Goal: Information Seeking & Learning: Check status

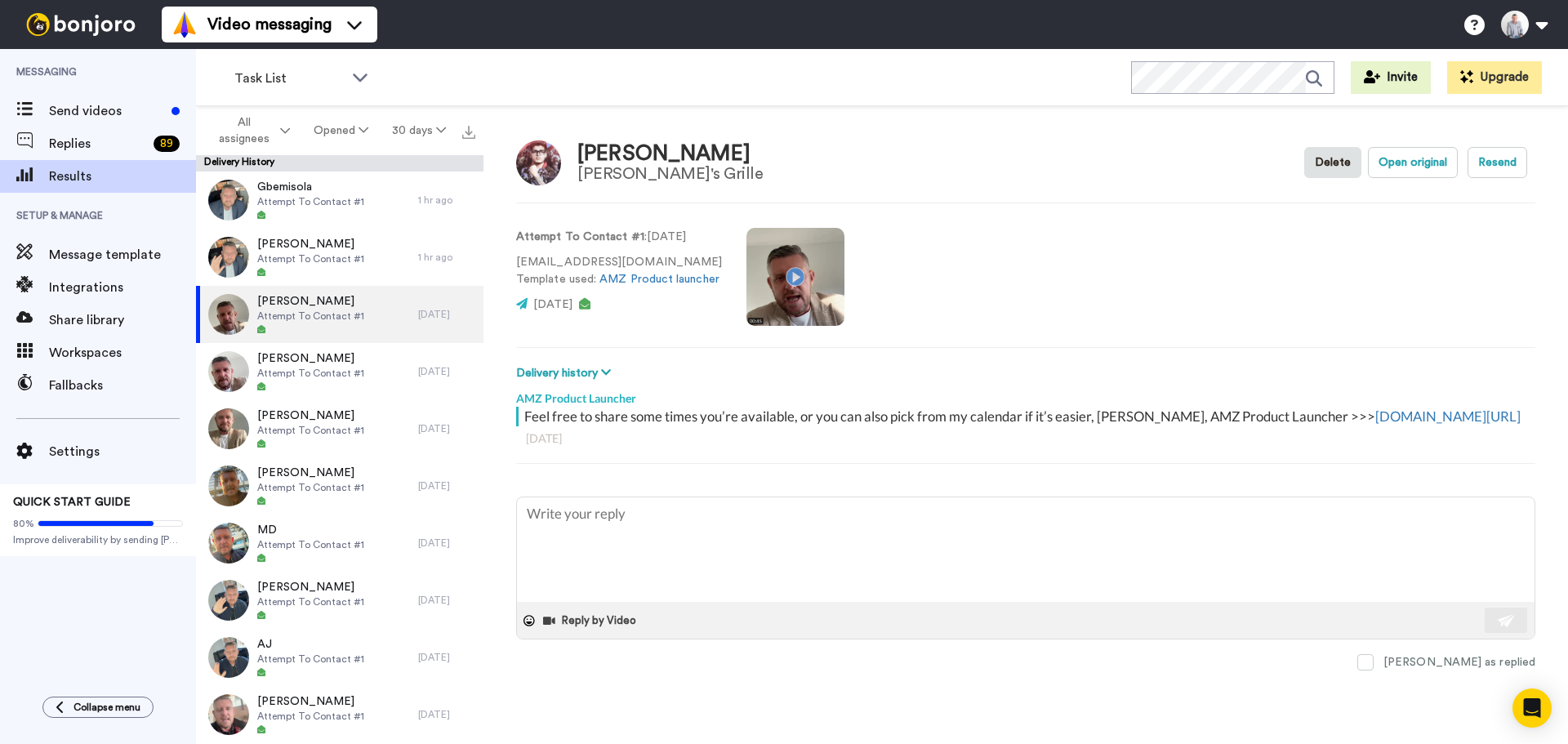
type textarea "x"
click at [88, 111] on span "Send videos" at bounding box center [107, 111] width 116 height 20
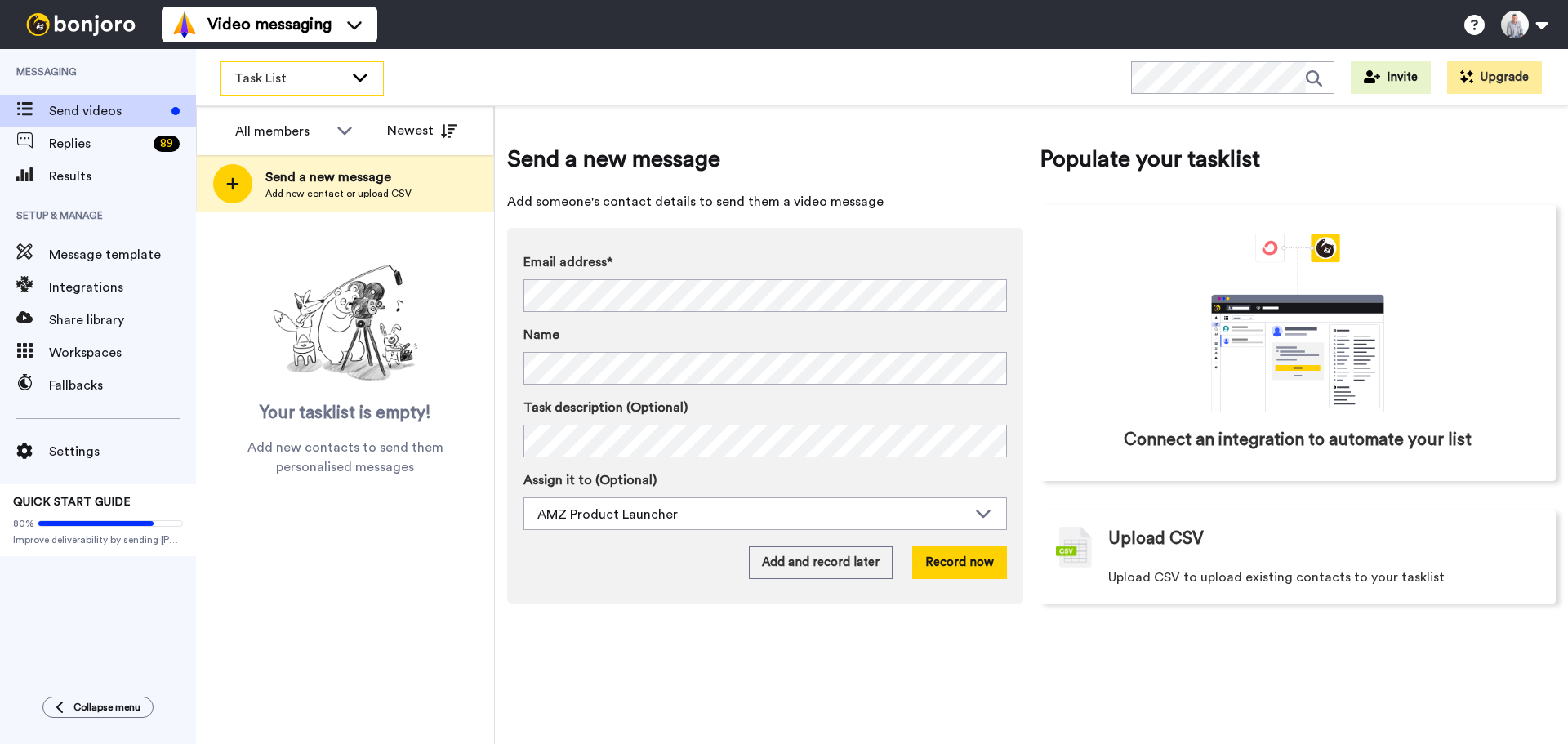
click at [356, 82] on icon at bounding box center [359, 77] width 20 height 16
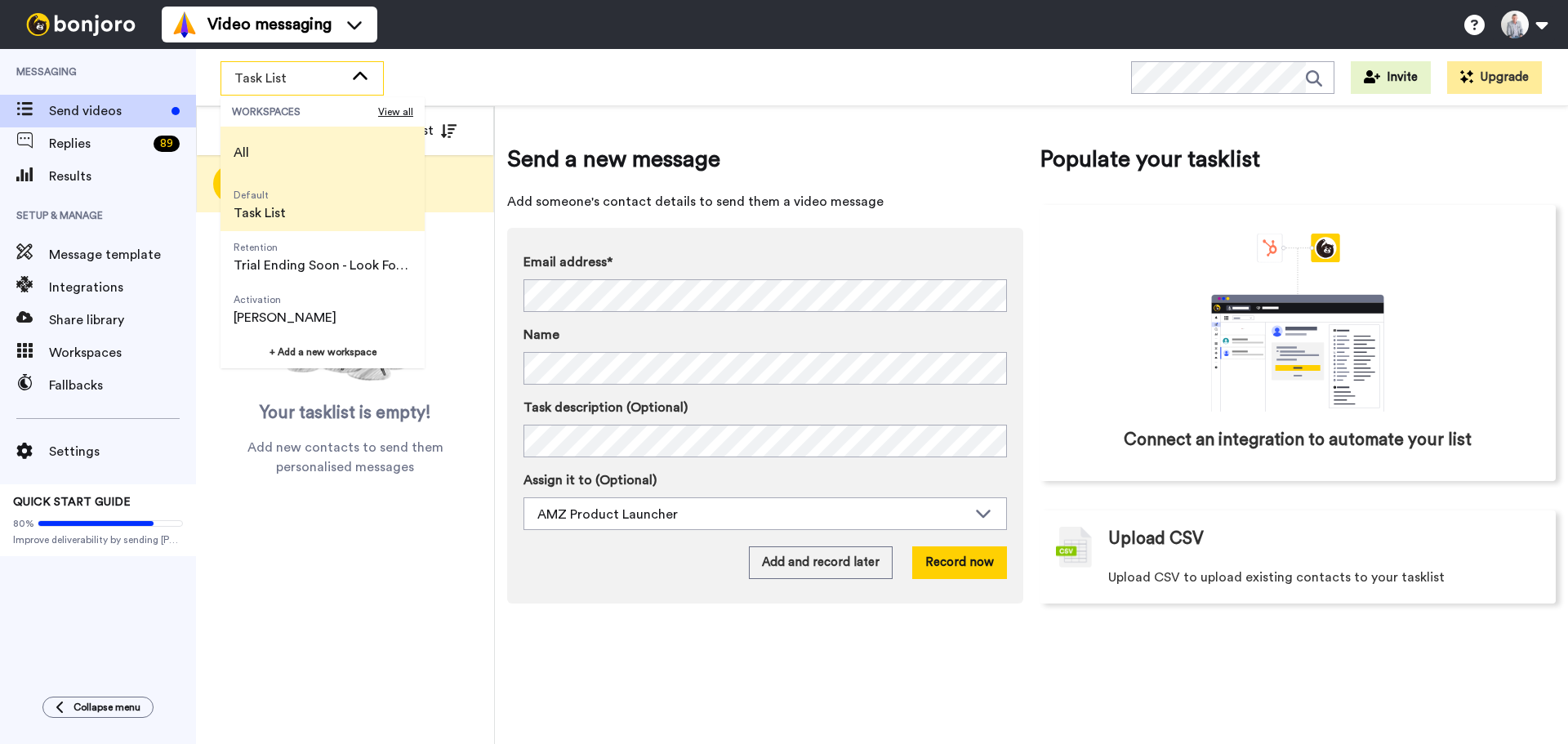
click at [307, 135] on li "All" at bounding box center [322, 152] width 204 height 52
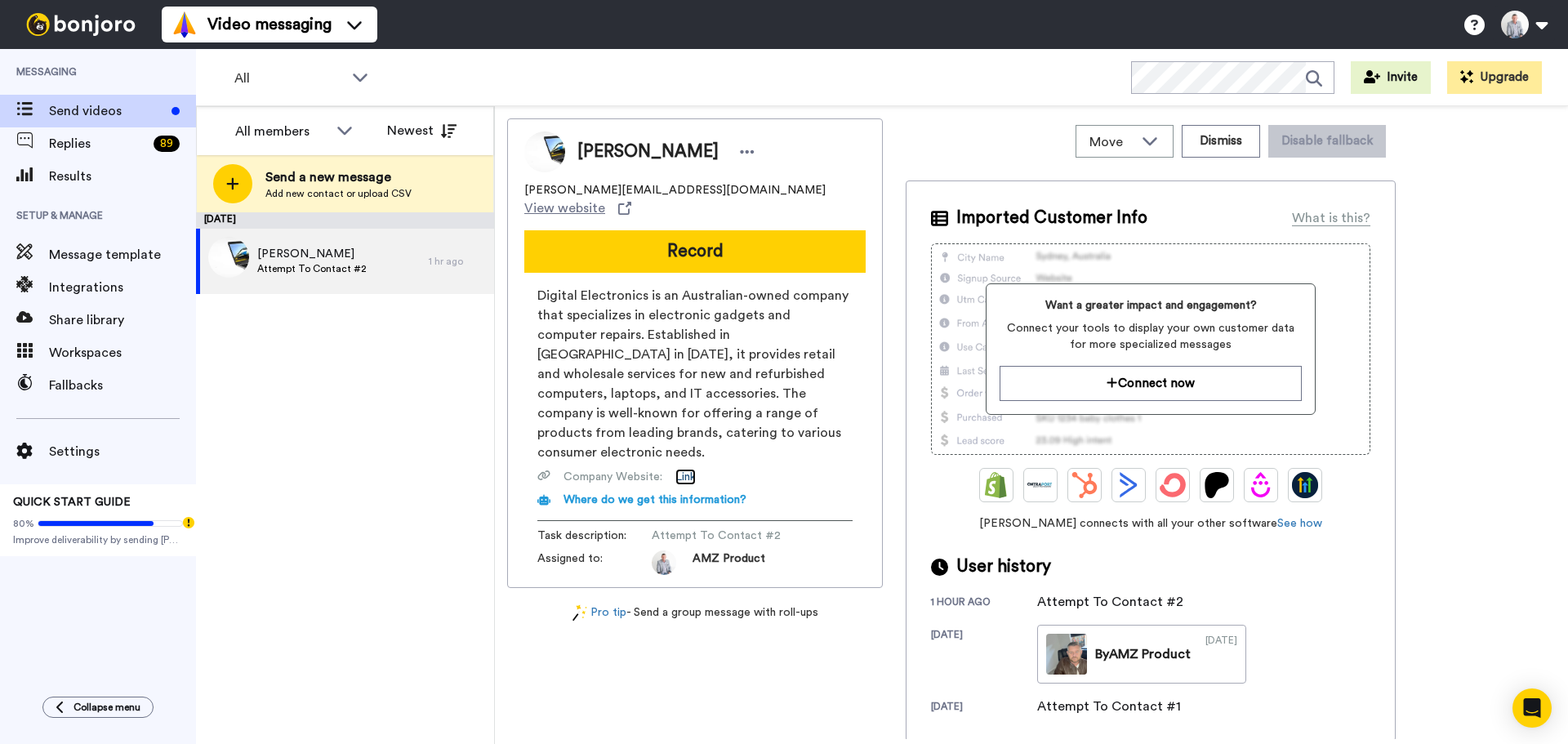
click at [686, 469] on link "Link" at bounding box center [686, 476] width 21 height 16
click at [91, 165] on div "Results" at bounding box center [97, 176] width 196 height 33
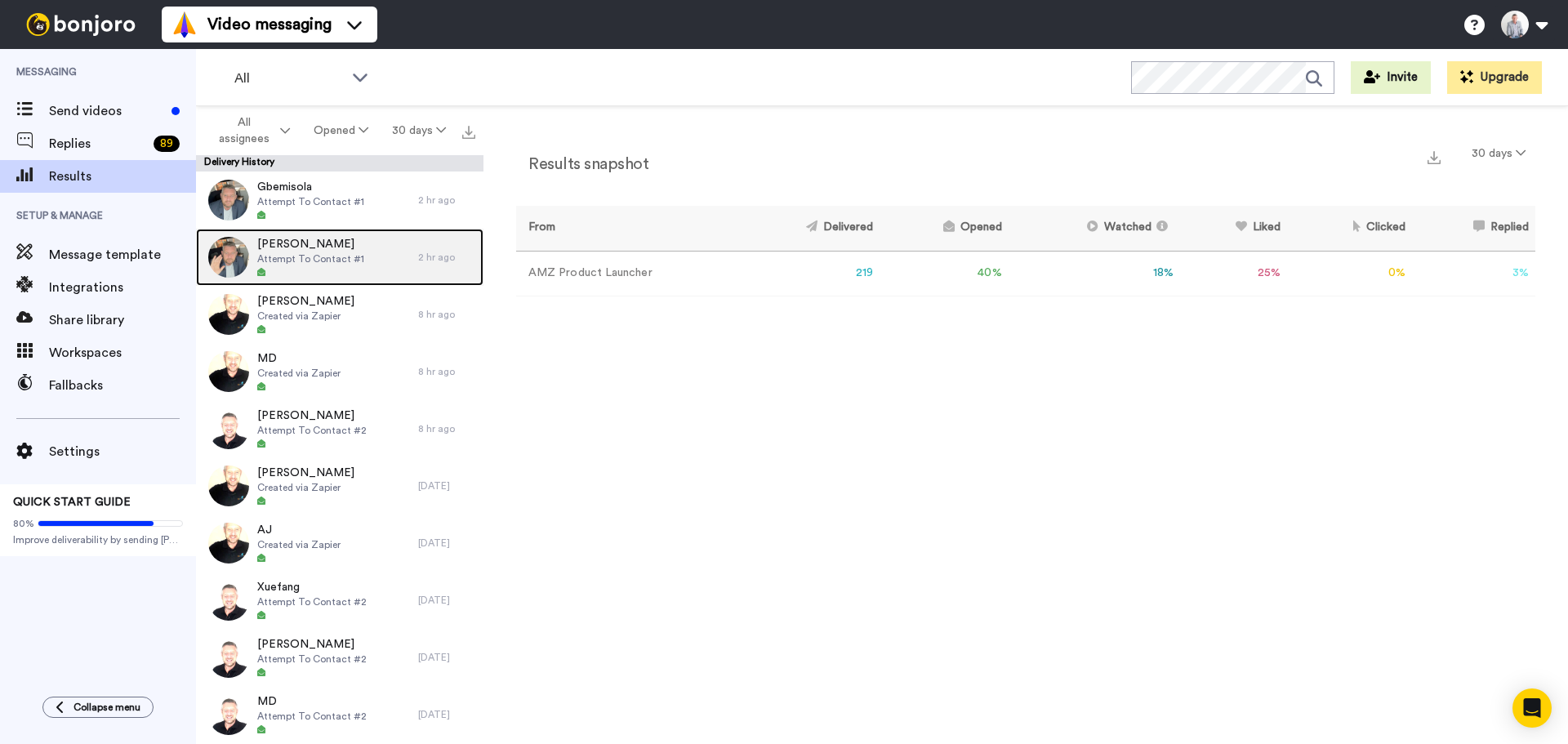
click at [338, 238] on span "[PERSON_NAME]" at bounding box center [310, 244] width 107 height 16
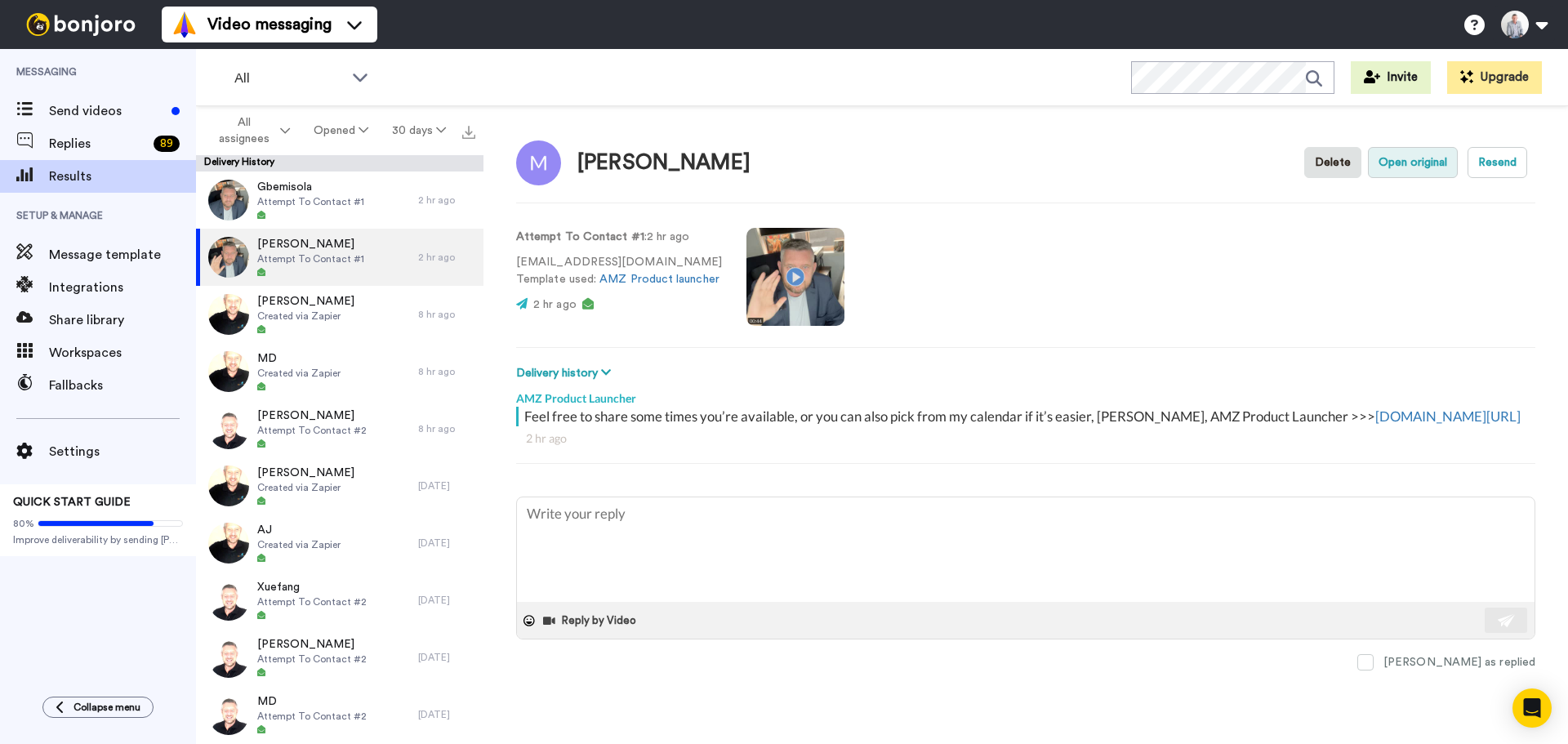
click at [1390, 165] on button "Open original" at bounding box center [1412, 162] width 90 height 31
type textarea "x"
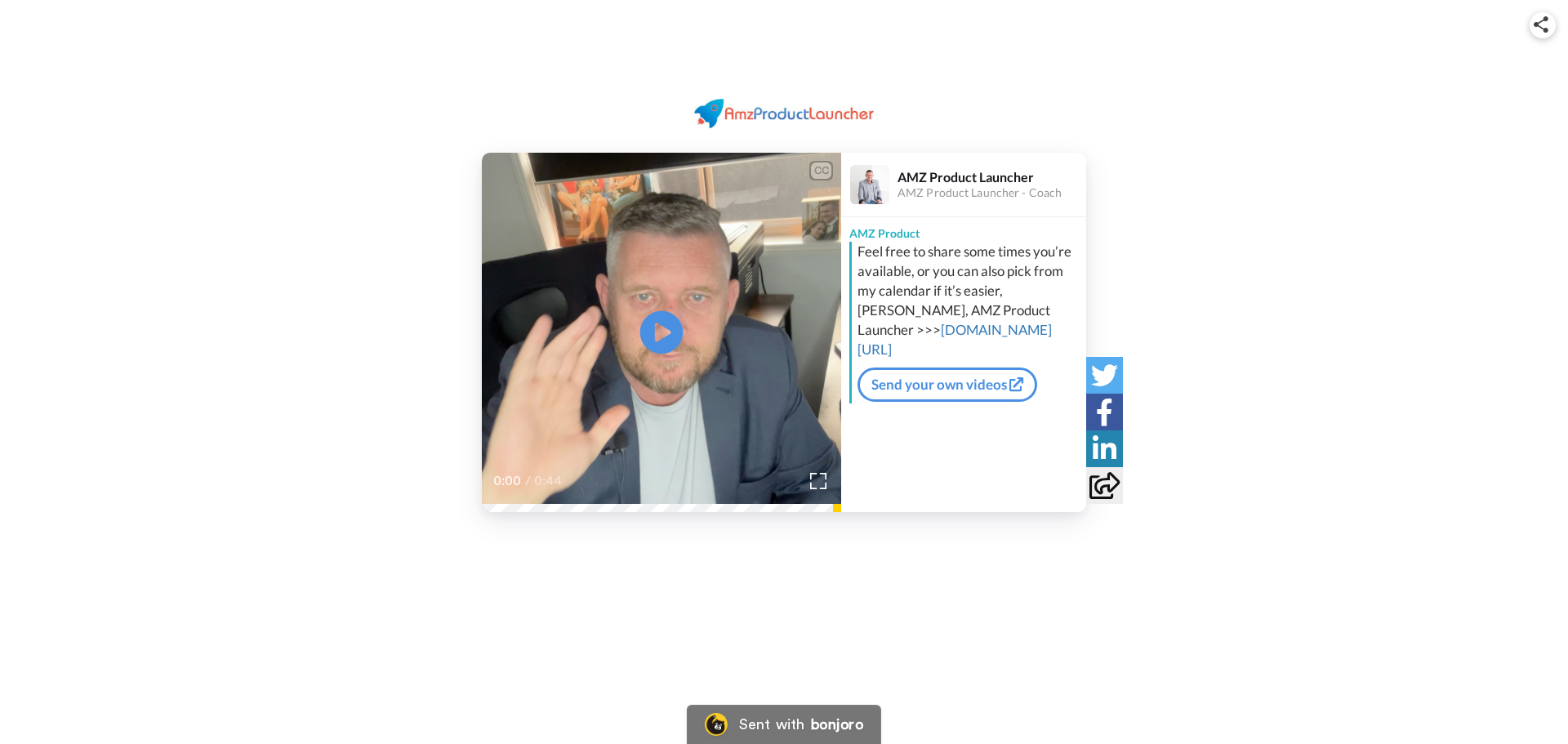
click at [671, 332] on icon at bounding box center [662, 333] width 44 height 43
